Goal: Check status: Check status

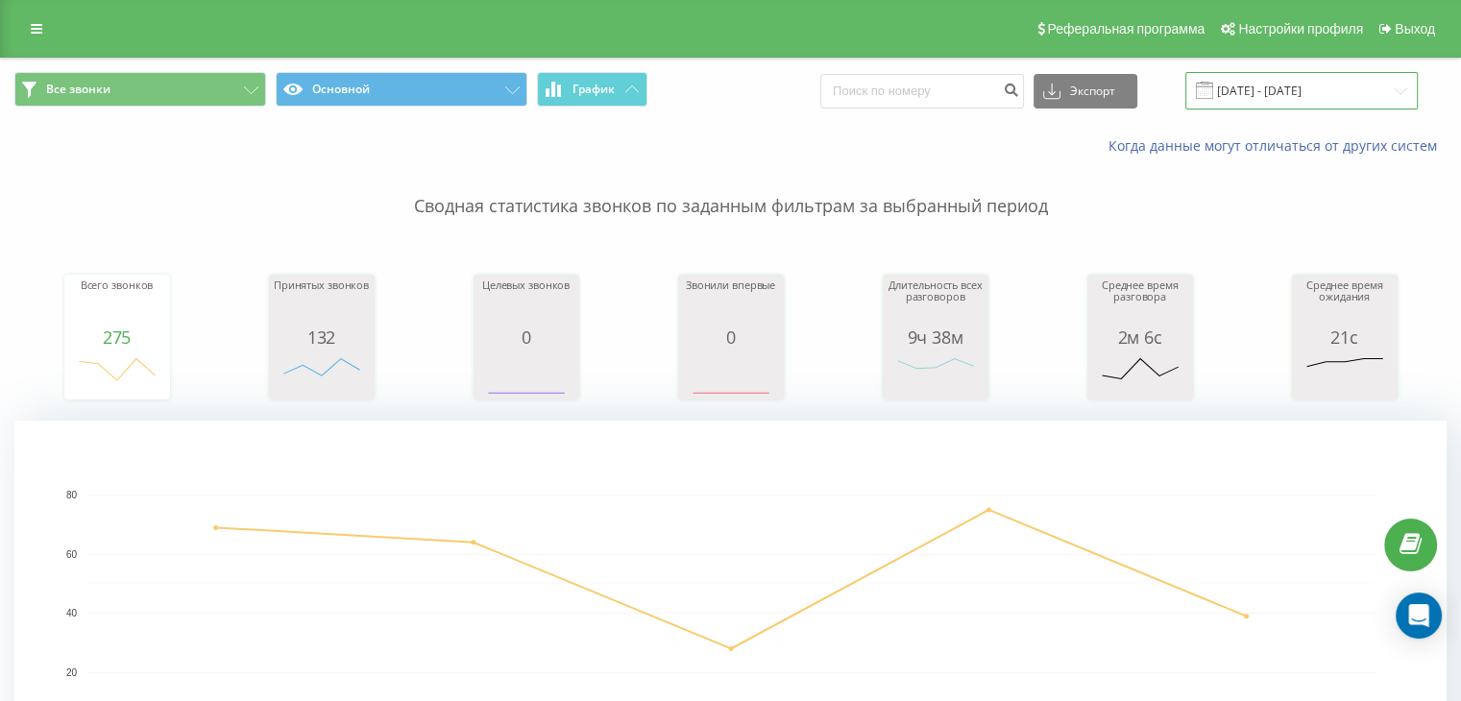
click at [1330, 82] on input "[DATE] - [DATE]" at bounding box center [1301, 90] width 232 height 37
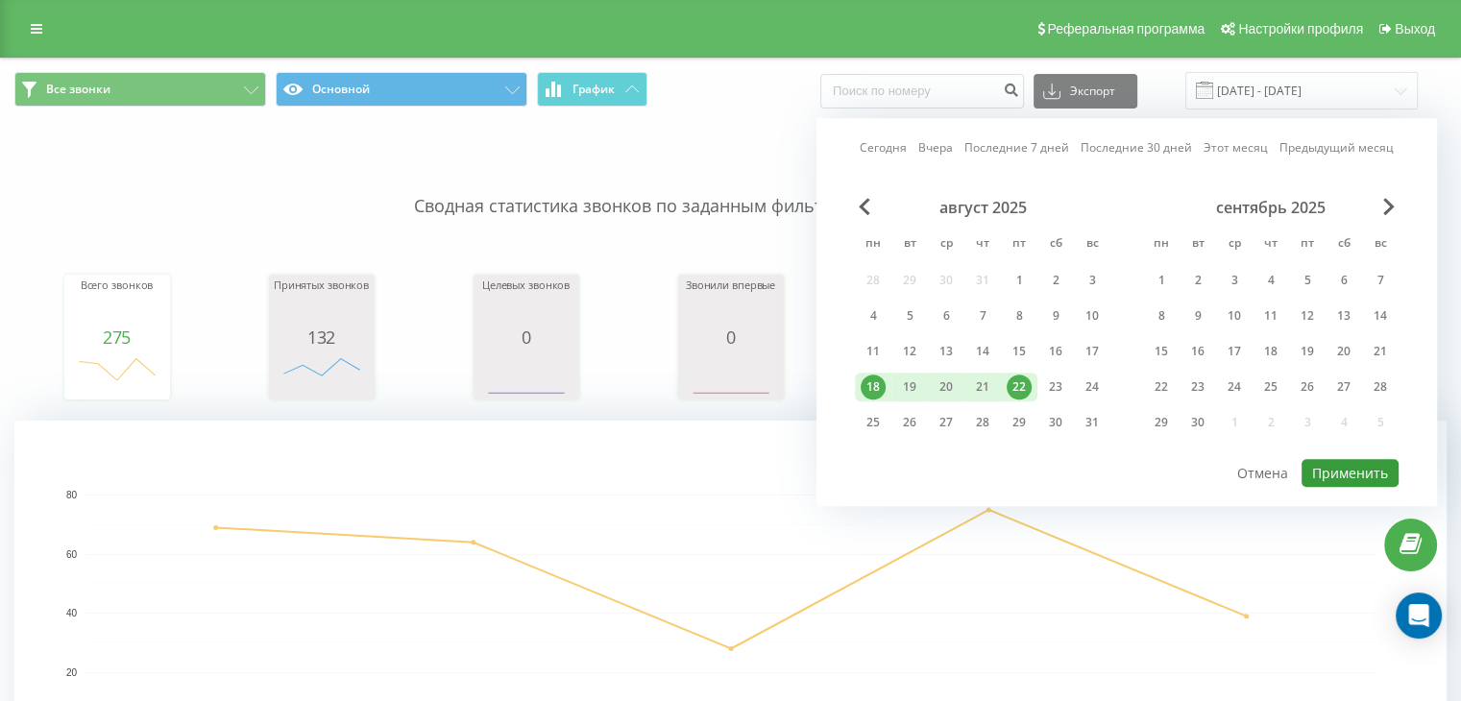
click at [1327, 462] on button "Применить" at bounding box center [1349, 473] width 97 height 28
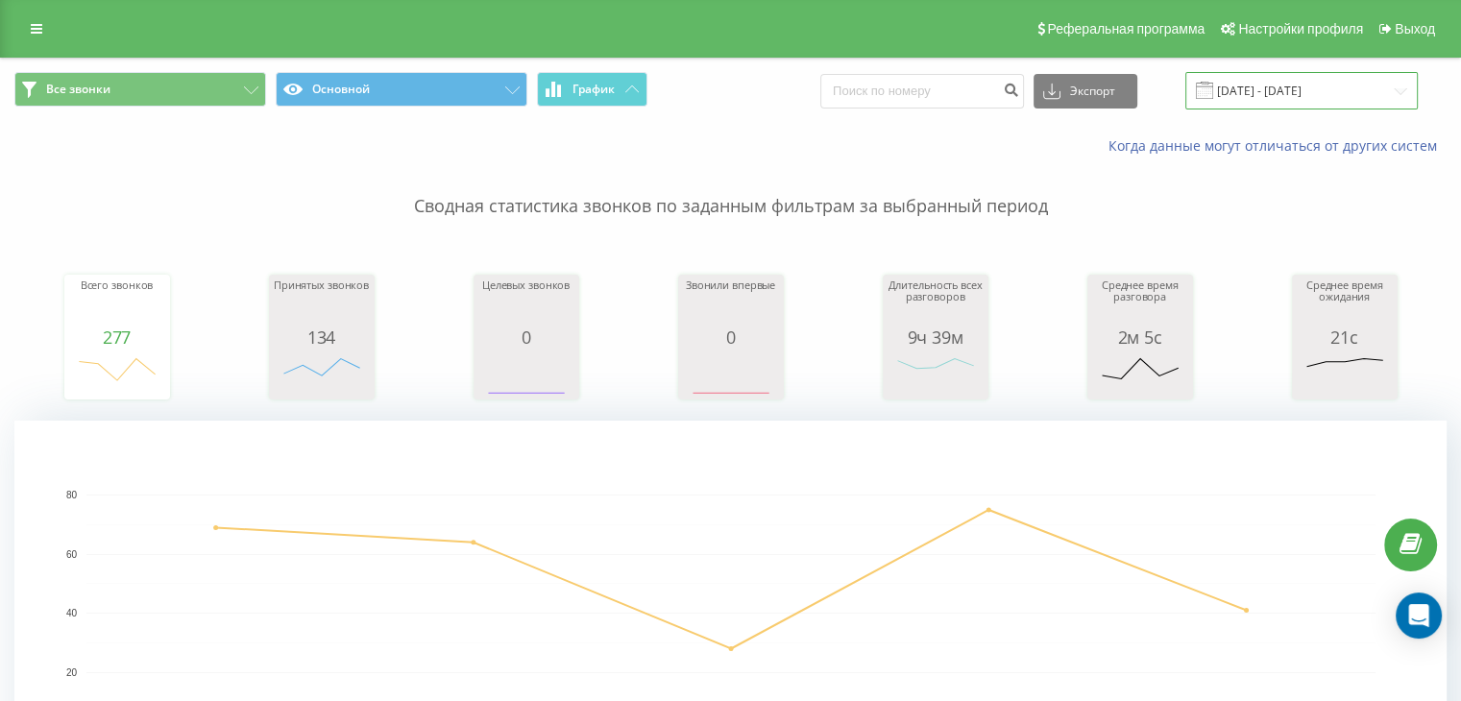
click at [1321, 100] on input "[DATE] - [DATE]" at bounding box center [1301, 90] width 232 height 37
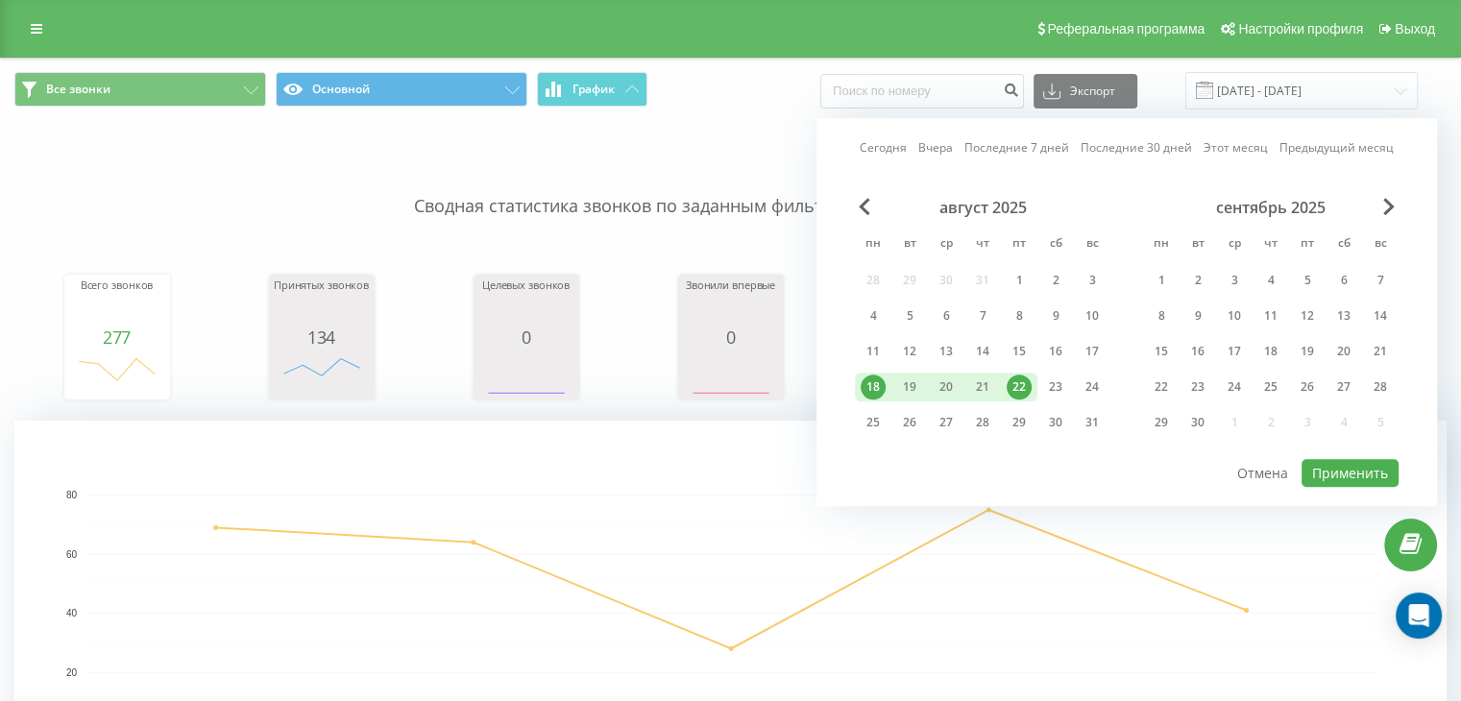
click at [1022, 381] on div "22" at bounding box center [1018, 387] width 25 height 25
click at [1356, 470] on button "Применить" at bounding box center [1349, 473] width 97 height 28
type input "[DATE] - [DATE]"
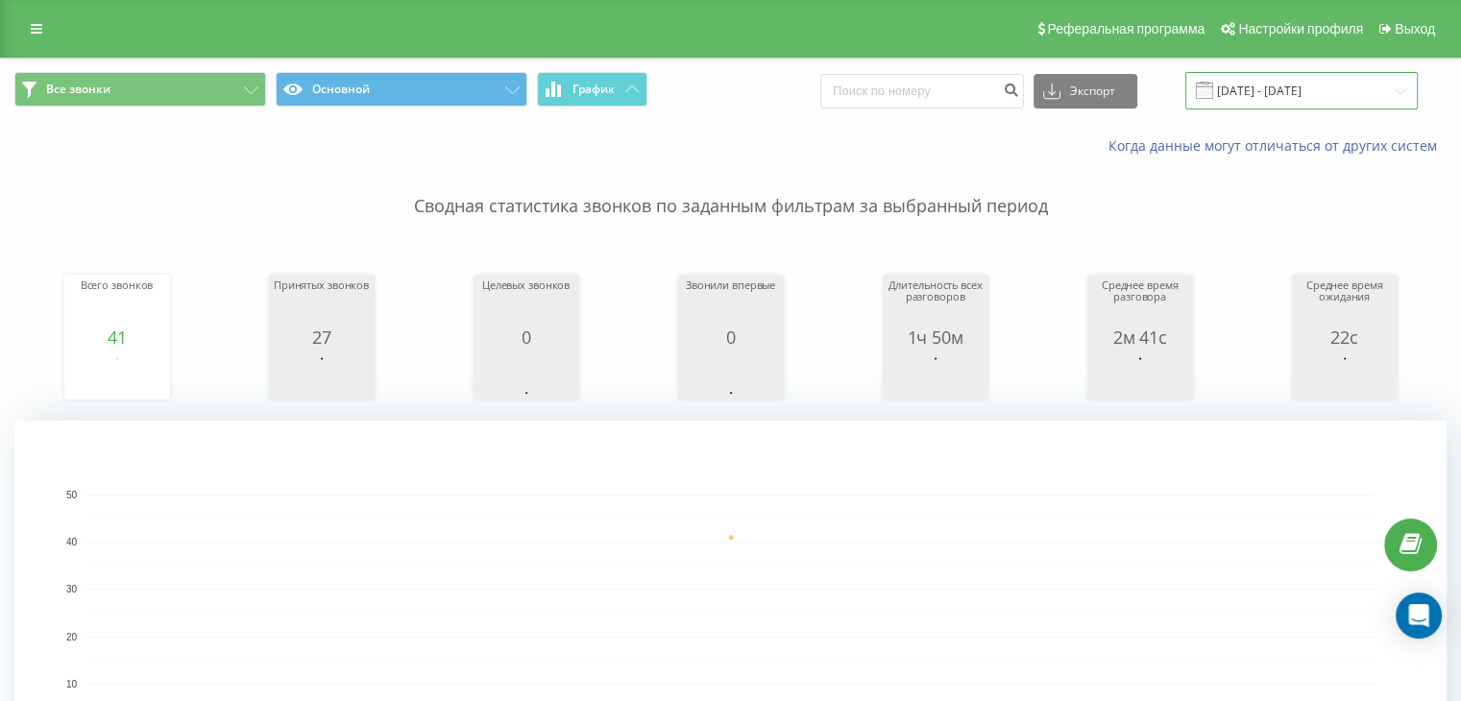
click at [1340, 85] on input "[DATE] - [DATE]" at bounding box center [1301, 90] width 232 height 37
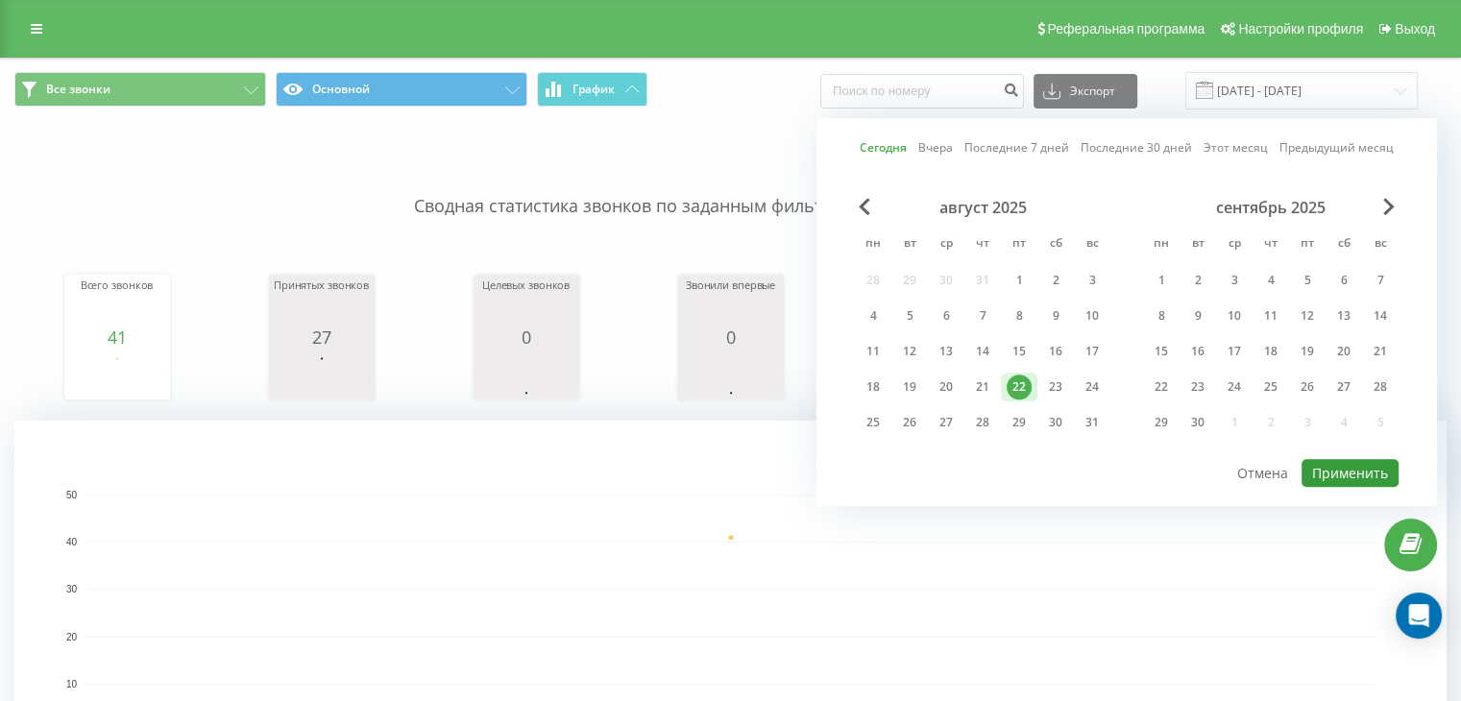
click at [1351, 471] on button "Применить" at bounding box center [1349, 473] width 97 height 28
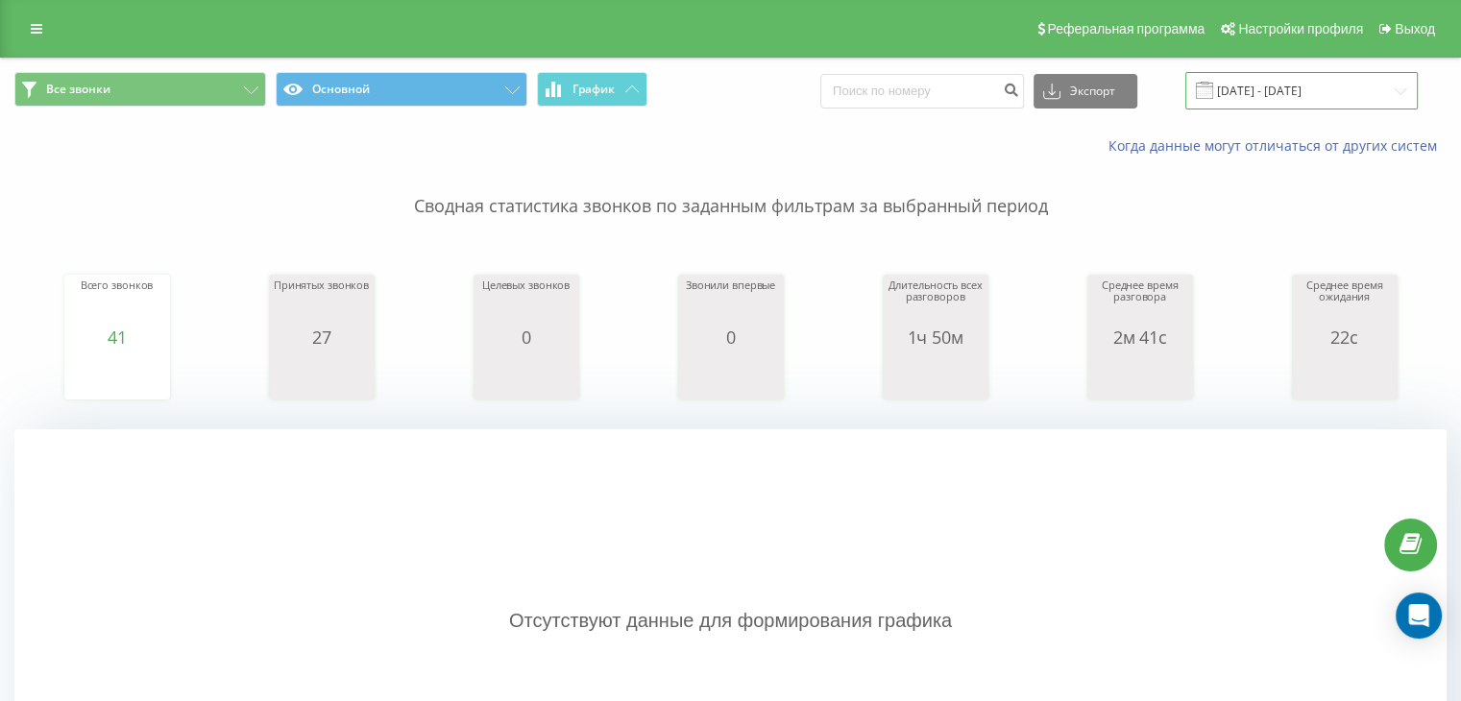
click at [1398, 77] on input "[DATE] - [DATE]" at bounding box center [1301, 90] width 232 height 37
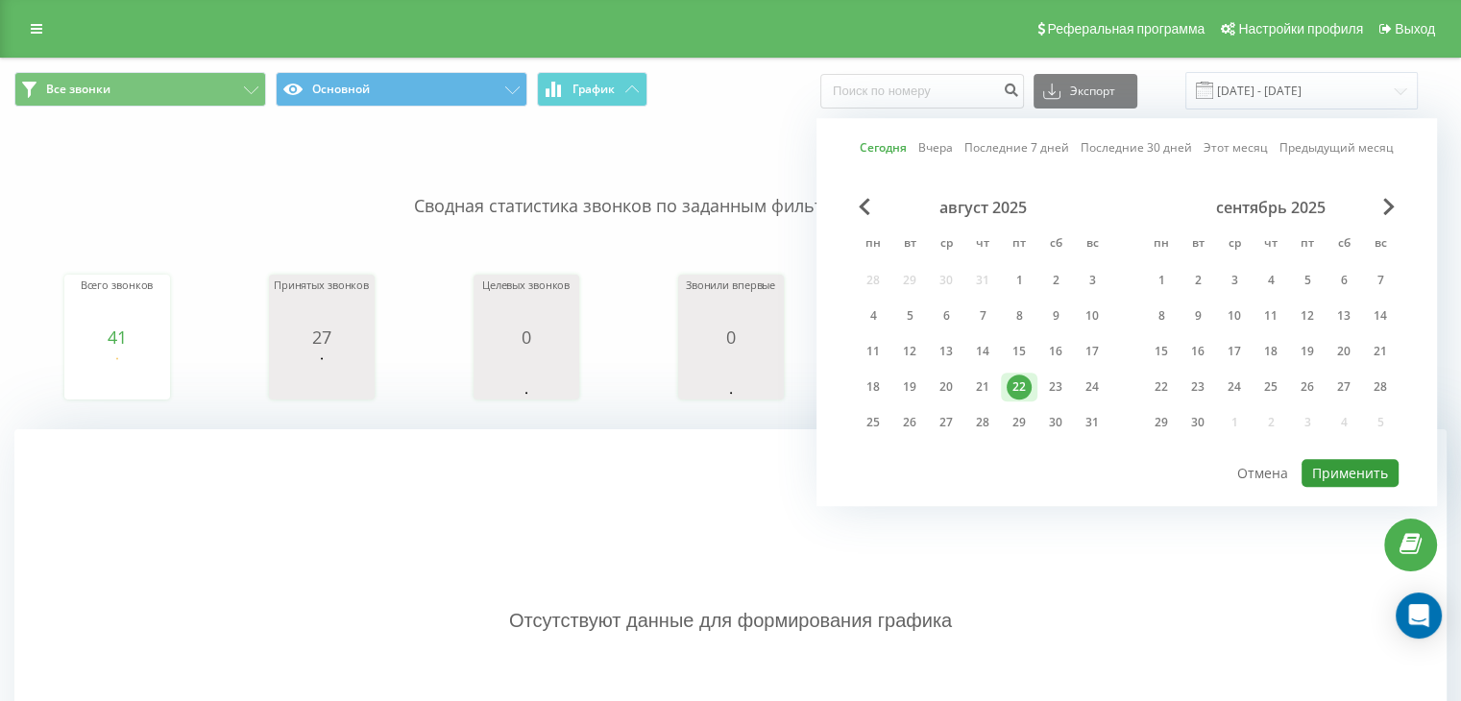
click at [1317, 461] on button "Применить" at bounding box center [1349, 473] width 97 height 28
